Goal: Navigation & Orientation: Go to known website

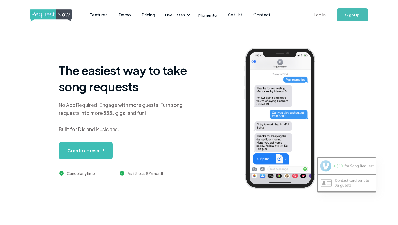
click at [315, 12] on link "Log In" at bounding box center [319, 14] width 23 height 19
